Goal: Task Accomplishment & Management: Use online tool/utility

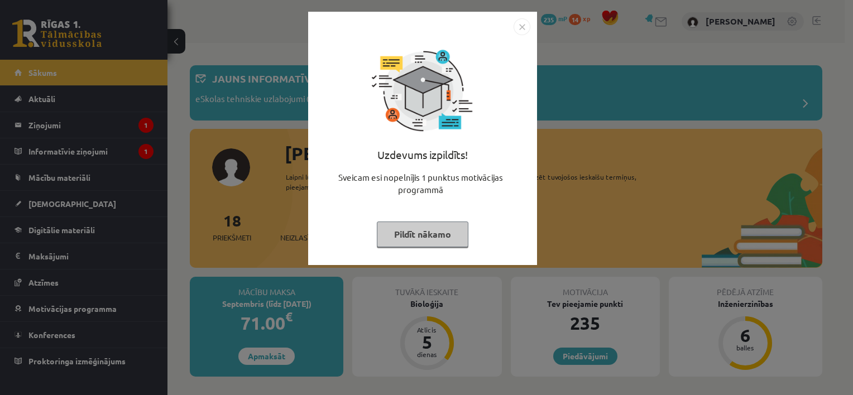
click at [420, 231] on button "Pildīt nākamo" at bounding box center [423, 235] width 92 height 26
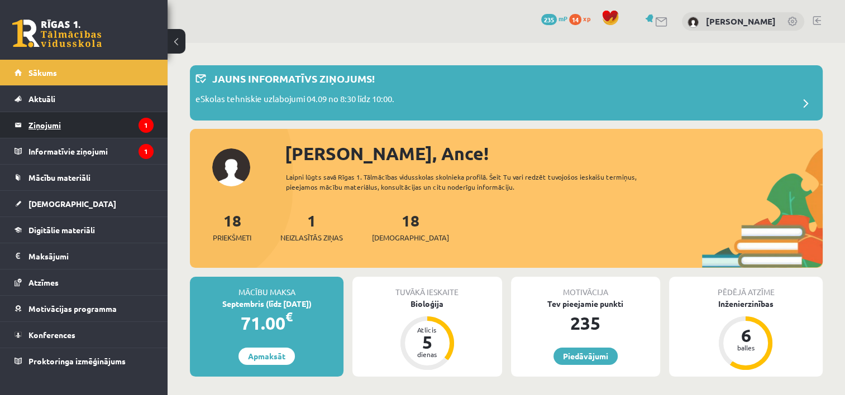
click at [48, 123] on legend "Ziņojumi 1" at bounding box center [90, 125] width 125 height 26
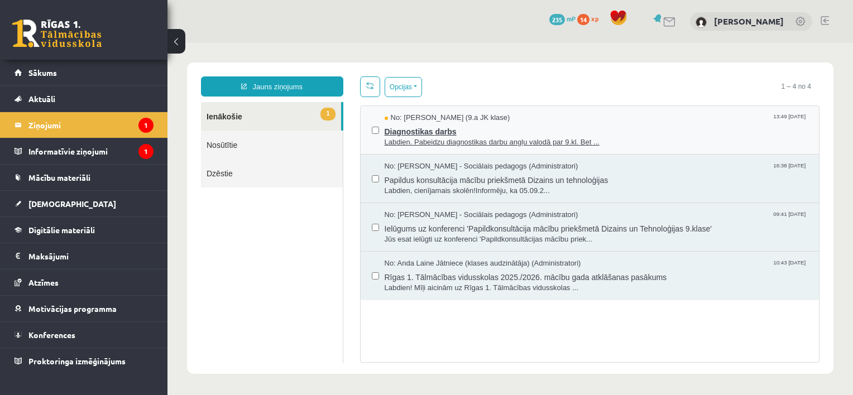
click at [429, 128] on span "Diagnostikas darbs" at bounding box center [597, 130] width 424 height 14
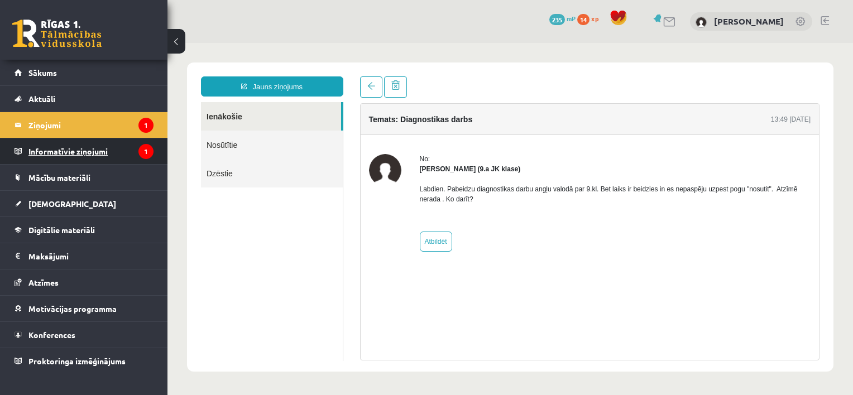
click at [108, 153] on legend "Informatīvie ziņojumi 1" at bounding box center [90, 151] width 125 height 26
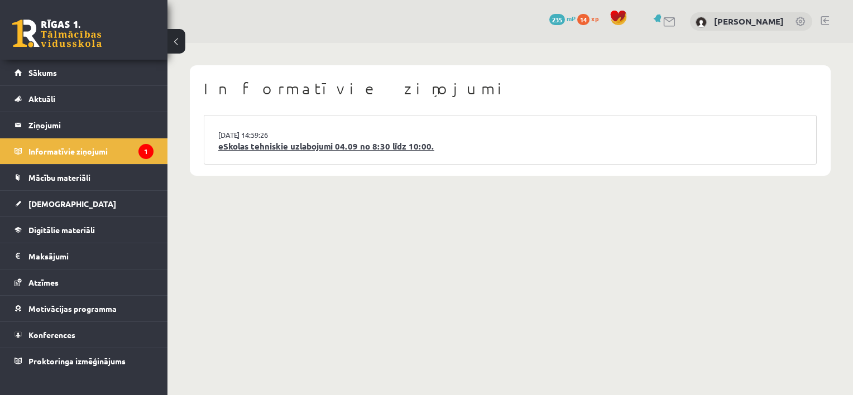
click at [267, 147] on link "eSkolas tehniskie uzlabojumi 04.09 no 8:30 līdz 10:00." at bounding box center [510, 146] width 584 height 13
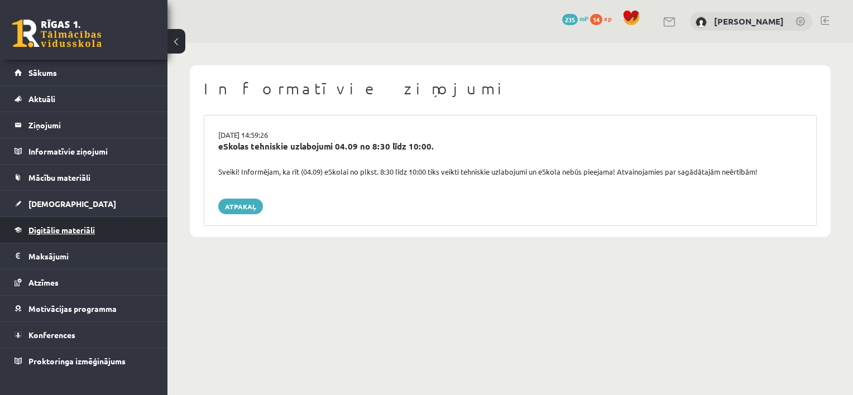
click at [66, 226] on span "Digitālie materiāli" at bounding box center [61, 230] width 66 height 10
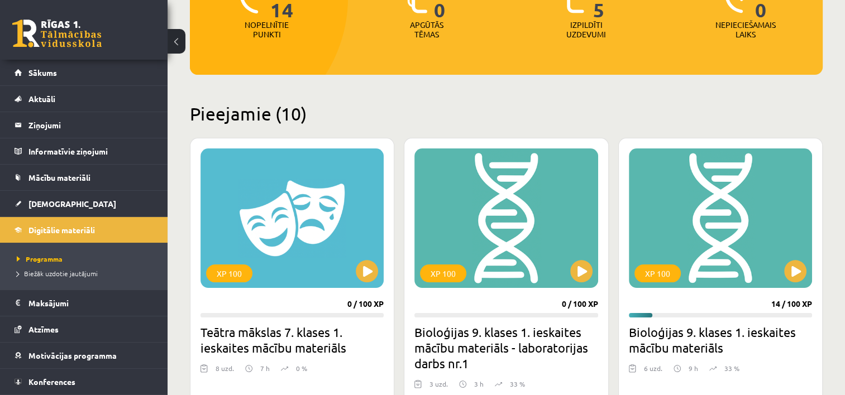
scroll to position [223, 0]
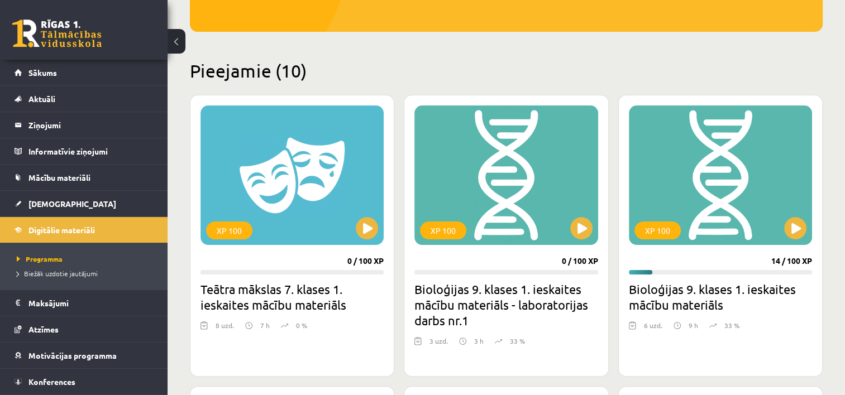
drag, startPoint x: 442, startPoint y: 70, endPoint x: 430, endPoint y: 56, distance: 18.6
click at [801, 227] on button at bounding box center [795, 228] width 22 height 22
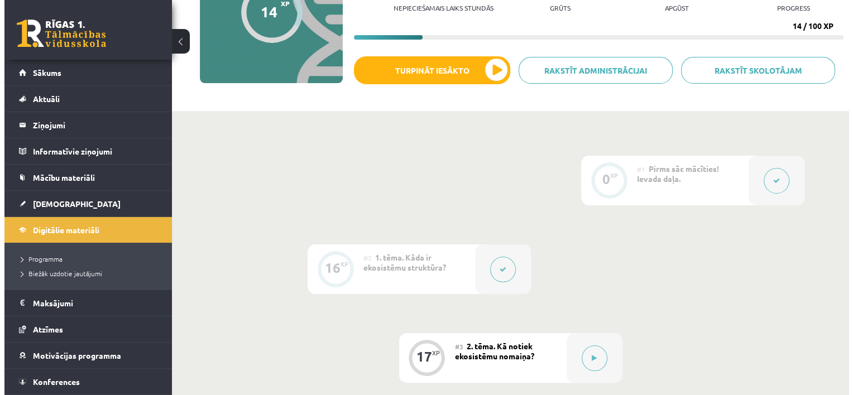
scroll to position [167, 0]
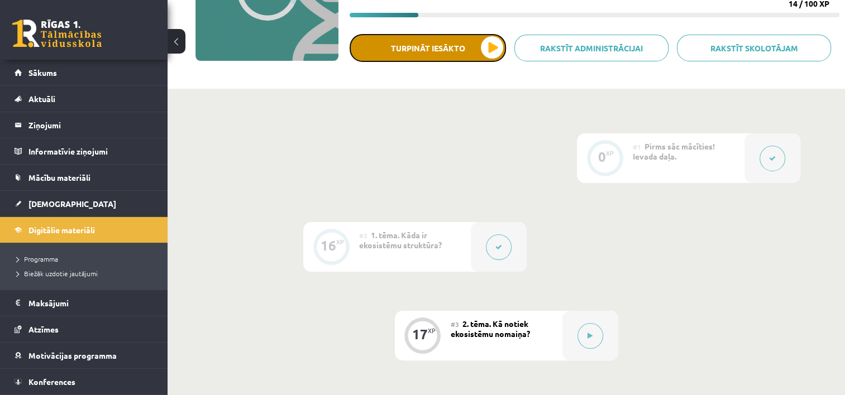
click at [481, 55] on button "Turpināt iesākto" at bounding box center [427, 48] width 156 height 28
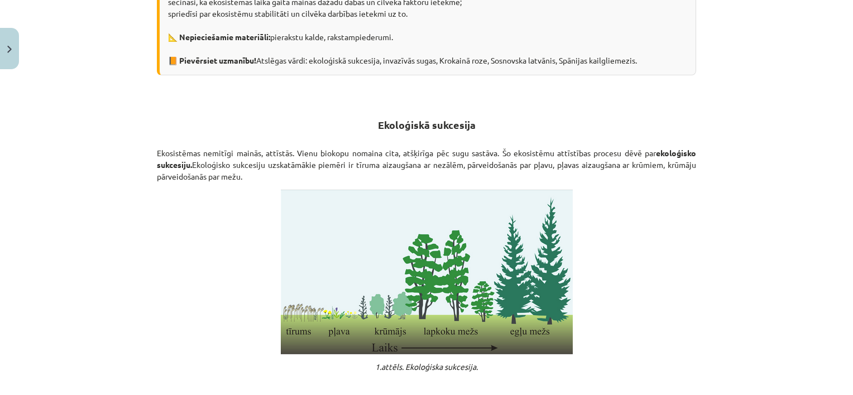
scroll to position [300, 0]
